Goal: Transaction & Acquisition: Purchase product/service

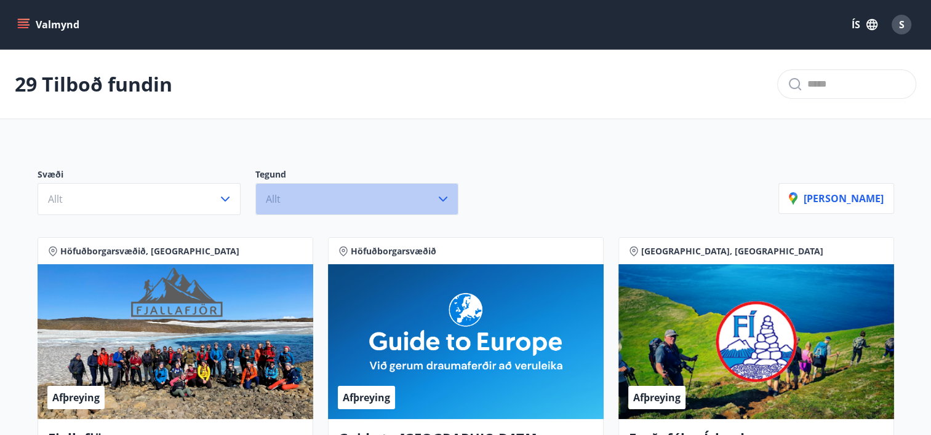
click at [350, 190] on button "Allt" at bounding box center [356, 199] width 203 height 32
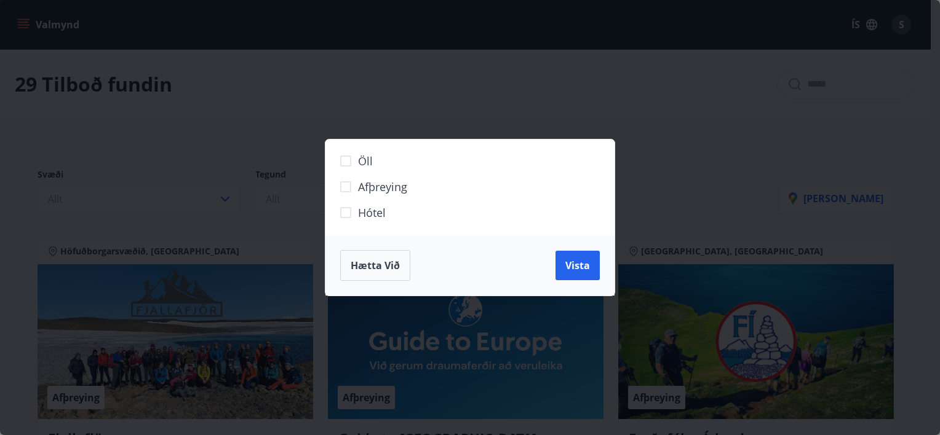
click at [268, 242] on div "Öll Afþreying Hótel Hætta við Vista" at bounding box center [470, 217] width 940 height 435
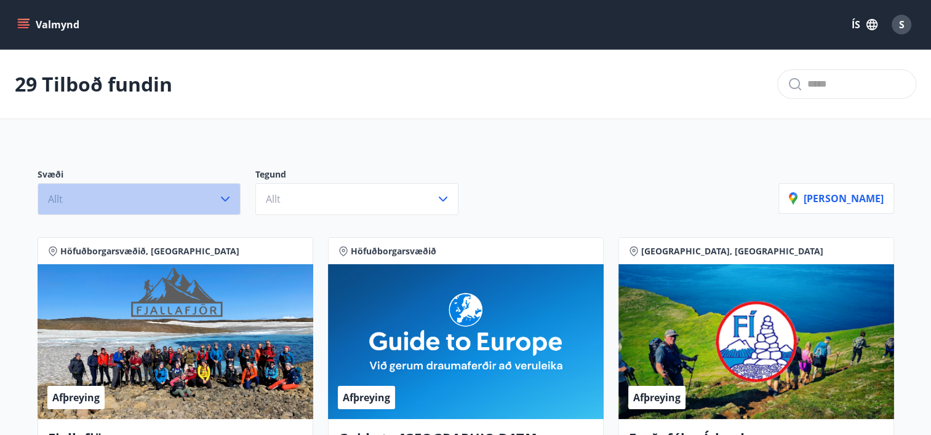
click at [146, 194] on button "Allt" at bounding box center [139, 199] width 203 height 32
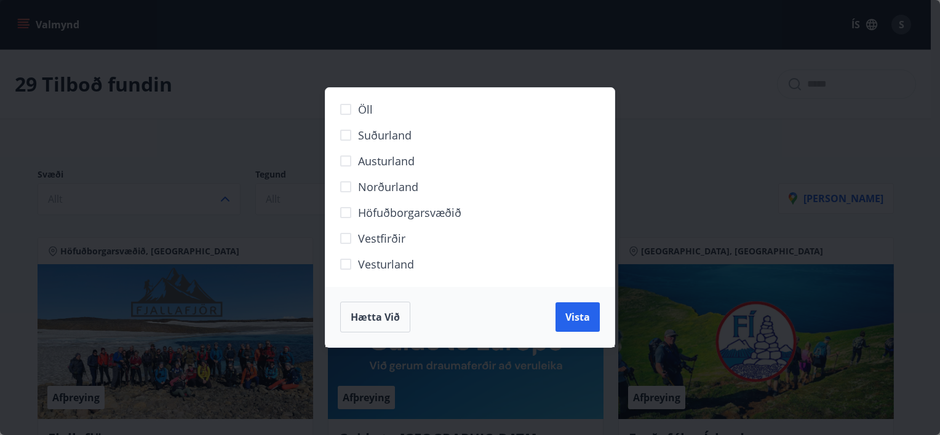
click at [397, 109] on label "Öll" at bounding box center [462, 114] width 258 height 26
click at [383, 314] on span "Hætta við" at bounding box center [375, 318] width 49 height 14
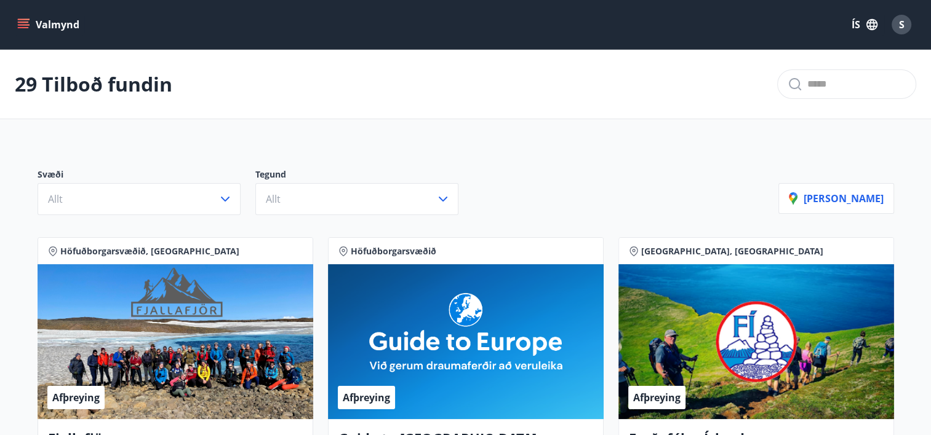
click at [66, 27] on button "Valmynd" at bounding box center [50, 25] width 70 height 22
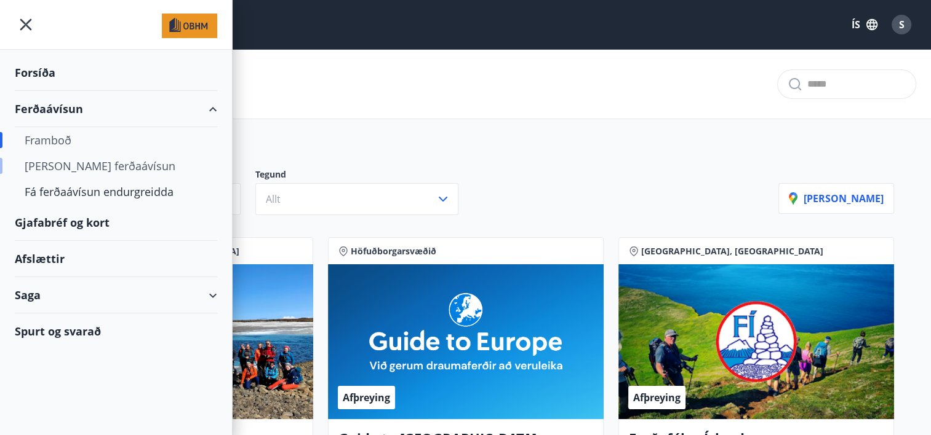
click at [105, 166] on div "[PERSON_NAME] ferðaávísun" at bounding box center [116, 166] width 183 height 26
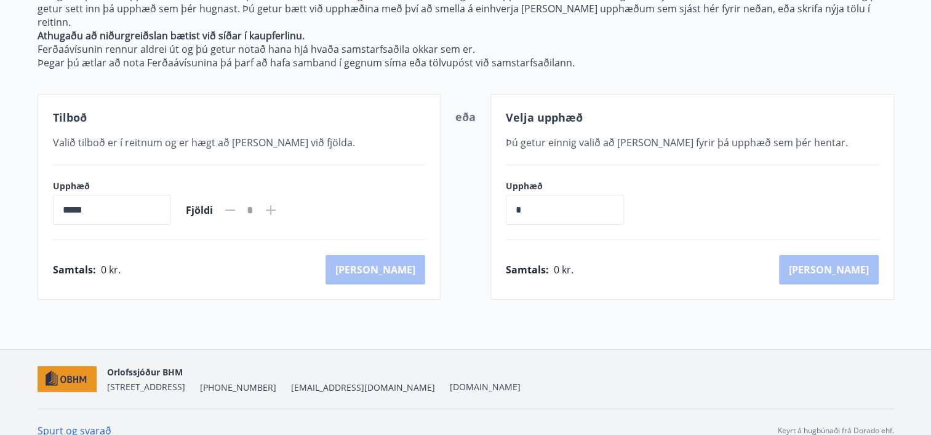
scroll to position [185, 0]
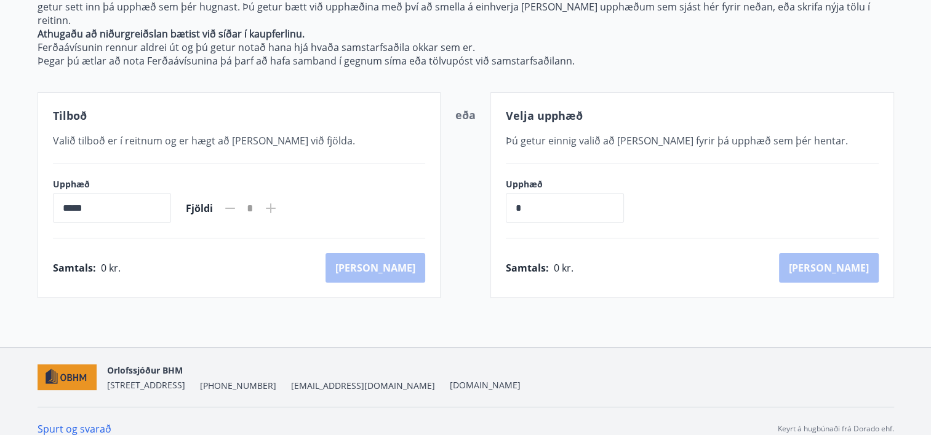
click at [140, 195] on input "*****" at bounding box center [112, 208] width 118 height 30
click at [72, 196] on input "*****" at bounding box center [112, 208] width 118 height 30
click at [238, 114] on div "Tilboð Valið tilboð er í reitnum og er hægt að [PERSON_NAME] við fjölda. Upphæð…" at bounding box center [239, 195] width 403 height 206
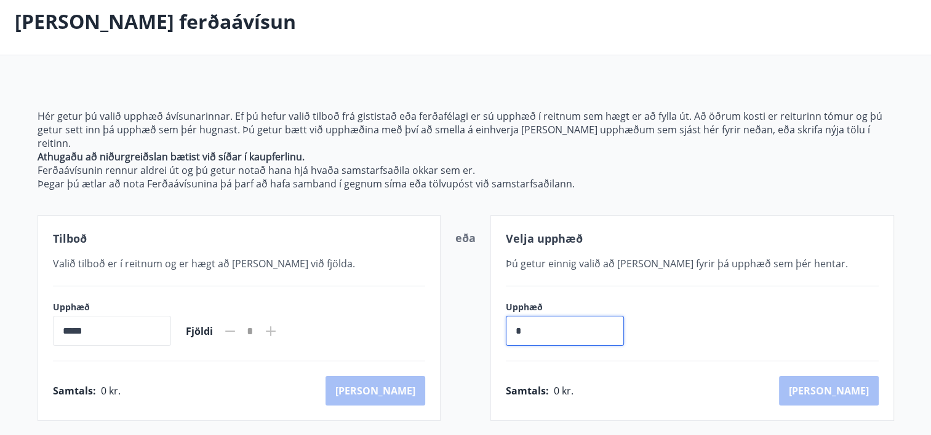
click at [576, 316] on input "*" at bounding box center [565, 331] width 118 height 30
drag, startPoint x: 570, startPoint y: 317, endPoint x: 446, endPoint y: 318, distance: 123.6
click at [448, 317] on div "Tilboð Valið tilboð er í reitnum og er hægt að [PERSON_NAME] við fjölda. Upphæð…" at bounding box center [466, 318] width 856 height 206
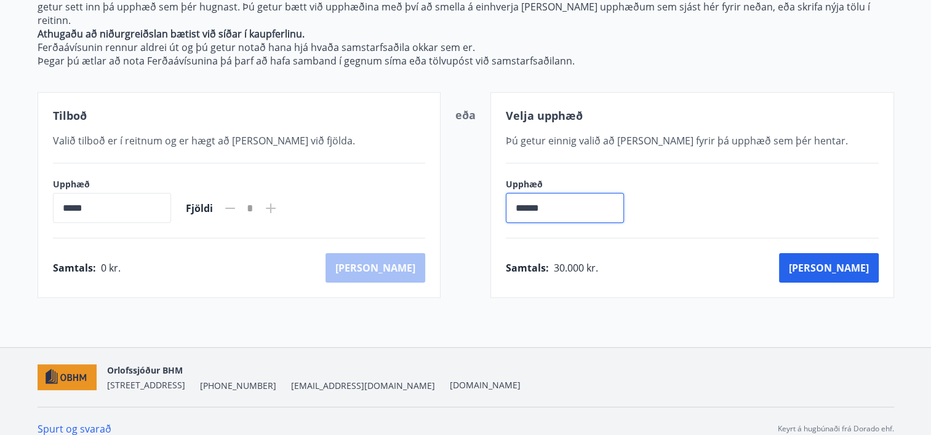
scroll to position [0, 0]
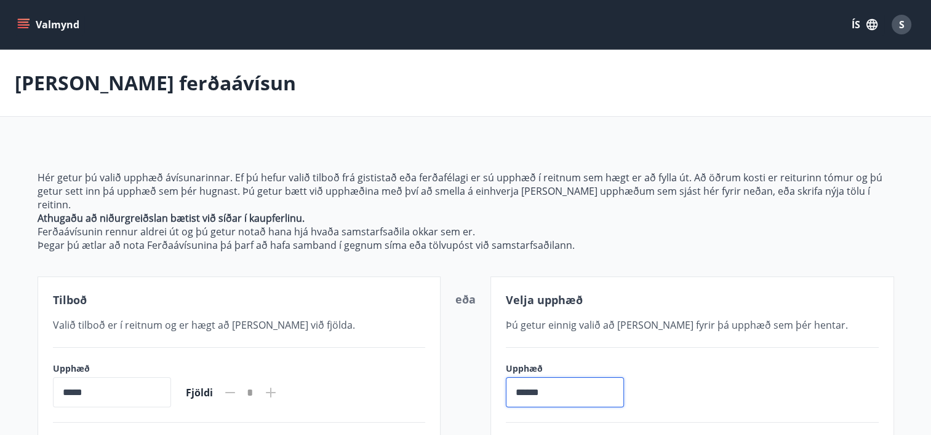
type input "******"
click at [479, 225] on p "Ferðaávísunin rennur aldrei út og þú getur notað hana hjá hvaða samstarfsaðila …" at bounding box center [466, 232] width 856 height 14
click at [483, 178] on p "Hér getur þú valið upphæð ávísunarinnar. Ef þú hefur valið tilboð frá gististað…" at bounding box center [466, 191] width 856 height 41
click at [472, 191] on p "Hér getur þú valið upphæð ávísunarinnar. Ef þú hefur valið tilboð frá gististað…" at bounding box center [466, 191] width 856 height 41
click at [466, 212] on p "Athugaðu að niðurgreiðslan bætist við síðar í kaupferlinu." at bounding box center [466, 219] width 856 height 14
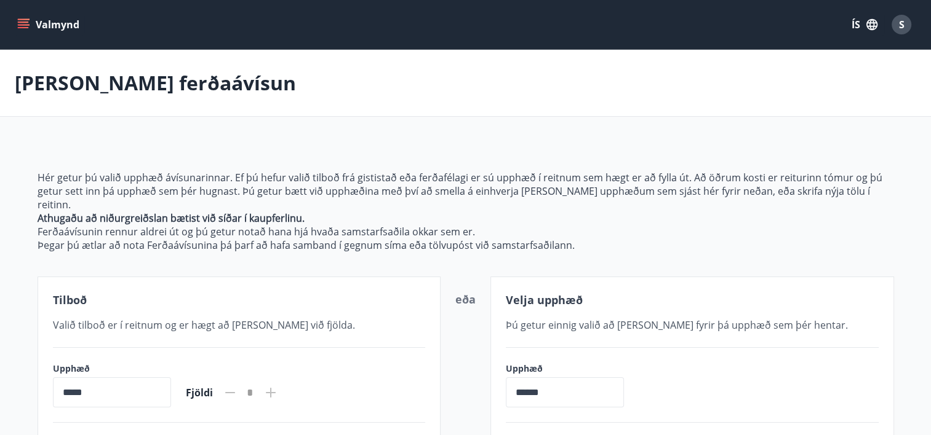
click at [466, 212] on p "Athugaðu að niðurgreiðslan bætist við síðar í kaupferlinu." at bounding box center [466, 219] width 856 height 14
click at [30, 24] on button "Valmynd" at bounding box center [50, 25] width 70 height 22
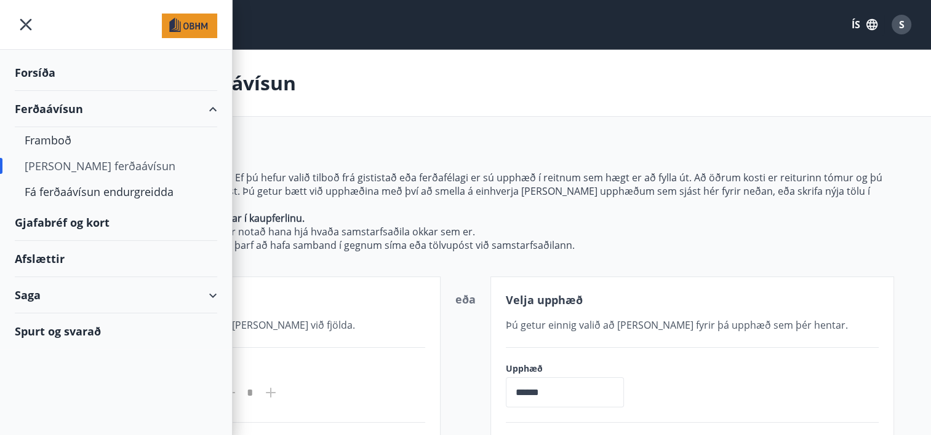
click at [93, 222] on div "Gjafabréf og kort" at bounding box center [116, 223] width 202 height 36
